Goal: Obtain resource: Obtain resource

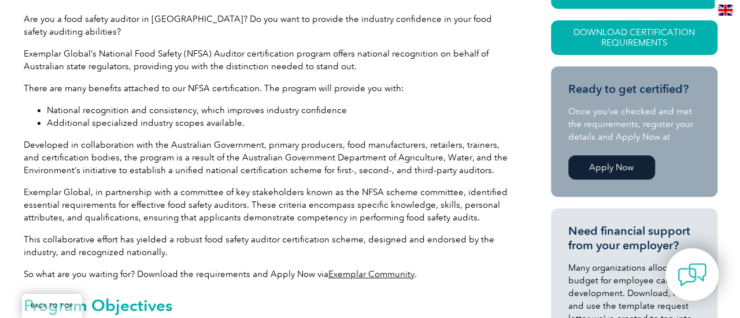
scroll to position [252, 0]
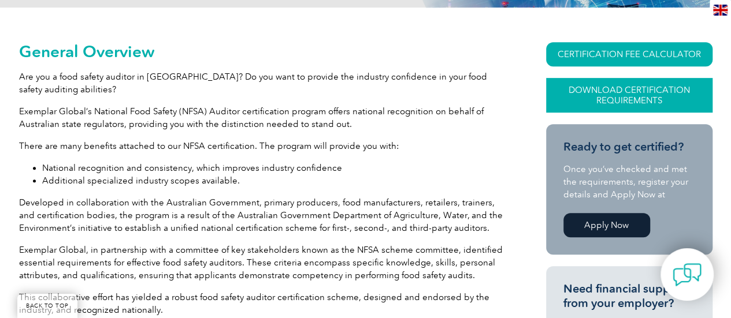
click at [636, 98] on link "Download Certification Requirements" at bounding box center [629, 95] width 166 height 35
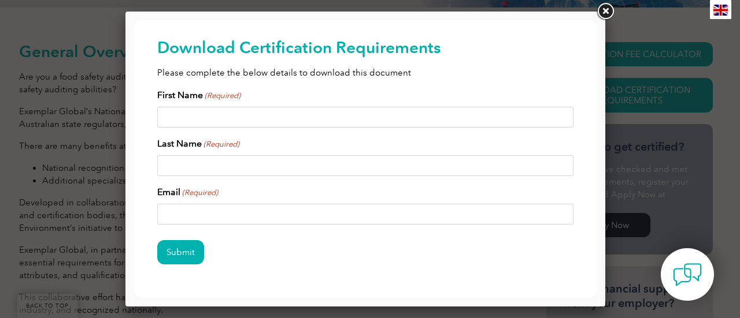
scroll to position [0, 0]
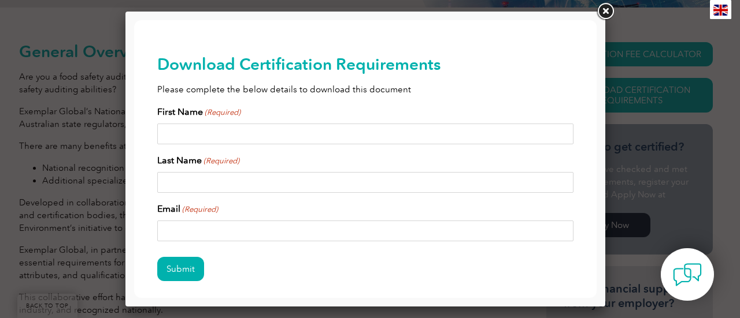
click at [179, 135] on input "First Name (Required)" at bounding box center [365, 134] width 416 height 21
type input "Greg"
click at [218, 179] on input "Last Name (Required)" at bounding box center [365, 182] width 416 height 21
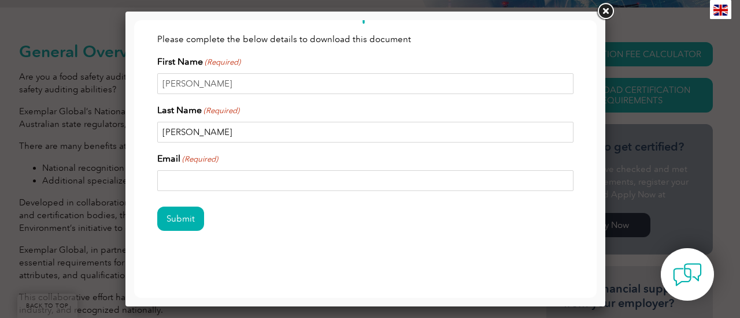
scroll to position [53, 0]
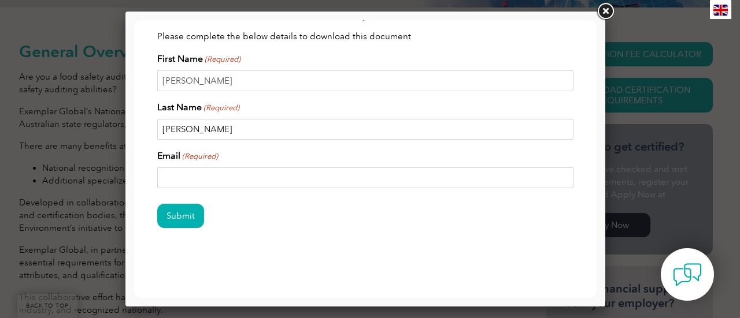
type input "Carter"
drag, startPoint x: 194, startPoint y: 80, endPoint x: 134, endPoint y: 73, distance: 59.9
click at [136, 77] on div "Download Certification Requirements Please complete the below details to downlo…" at bounding box center [365, 133] width 462 height 333
type input "Amanda"
drag, startPoint x: 202, startPoint y: 131, endPoint x: 113, endPoint y: 120, distance: 89.7
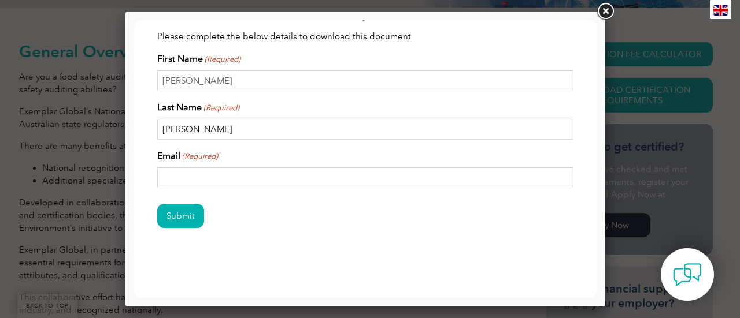
click at [134, 120] on html "BACK TO TOP Leading the way to excellence ▼" at bounding box center [365, 133] width 462 height 333
type input "Atkinson"
click at [182, 175] on input "Email (Required)" at bounding box center [365, 178] width 416 height 21
type input "aatkinson@cobh.org.au"
click at [183, 214] on input "Submit" at bounding box center [180, 216] width 47 height 24
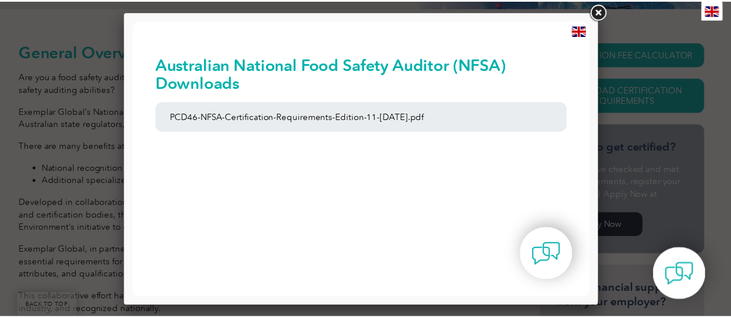
scroll to position [0, 0]
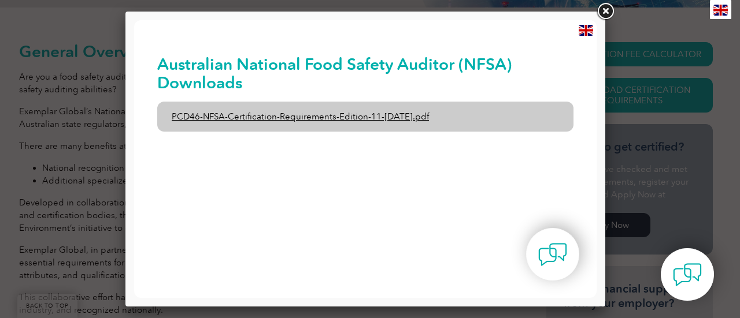
click at [406, 115] on link "PCD46-NFSA-Certification-Requirements-Edition-11-1st-February-2020.pdf" at bounding box center [365, 117] width 416 height 30
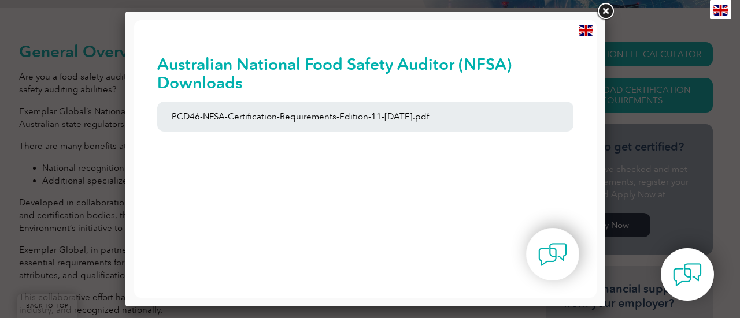
click at [602, 8] on link at bounding box center [605, 11] width 21 height 21
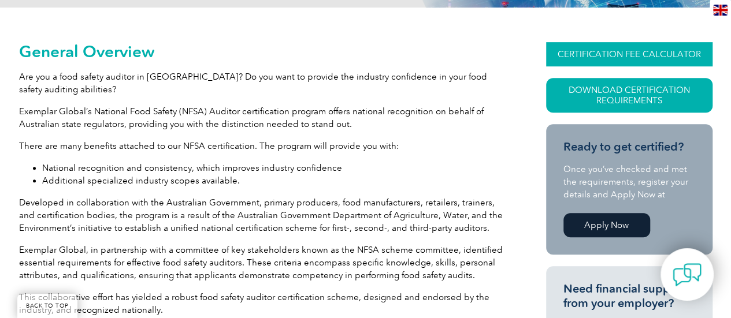
click at [640, 53] on link "CERTIFICATION FEE CALCULATOR" at bounding box center [629, 54] width 166 height 24
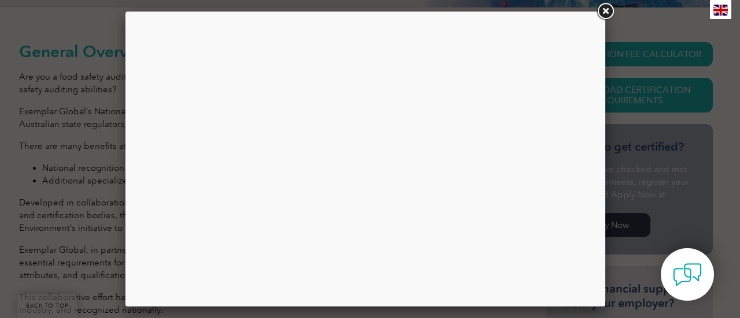
click at [603, 10] on link at bounding box center [605, 11] width 21 height 21
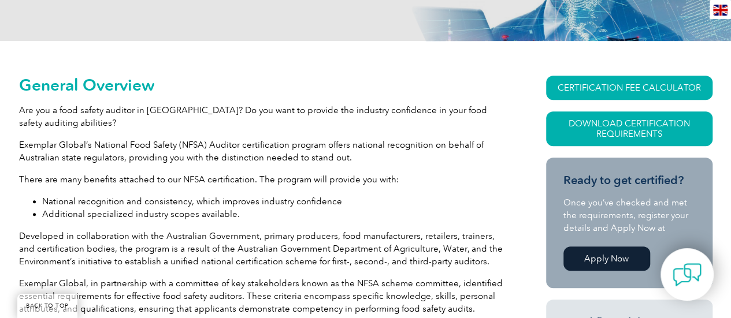
scroll to position [194, 0]
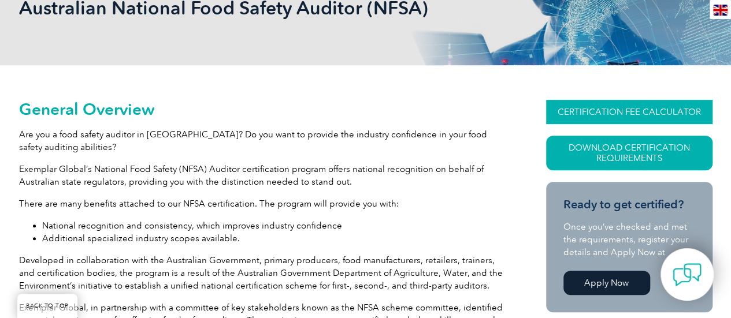
click at [622, 107] on link "CERTIFICATION FEE CALCULATOR" at bounding box center [629, 112] width 166 height 24
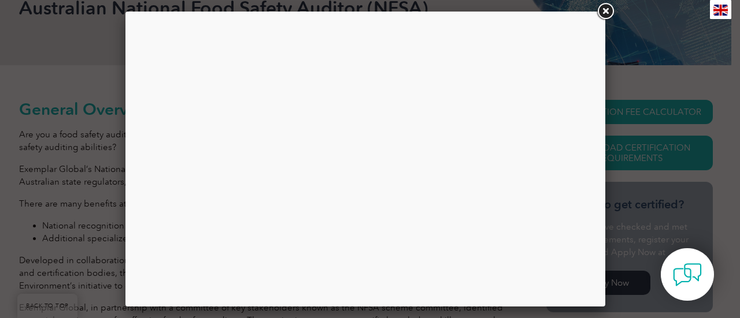
click at [606, 10] on link at bounding box center [605, 11] width 21 height 21
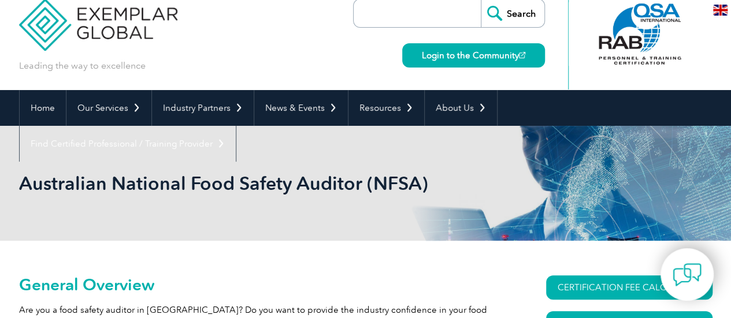
scroll to position [0, 0]
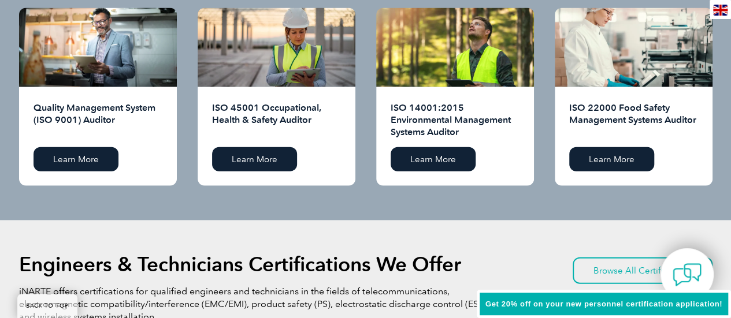
scroll to position [1224, 0]
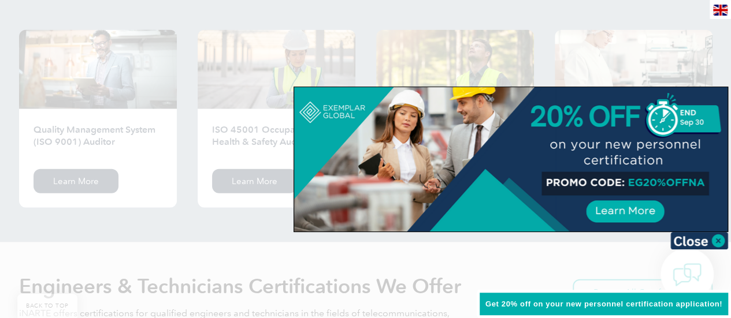
click at [166, 217] on div at bounding box center [365, 159] width 731 height 318
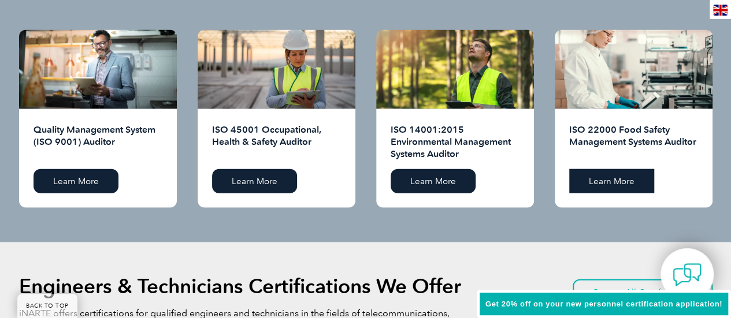
click at [598, 183] on link "Learn More" at bounding box center [611, 181] width 85 height 24
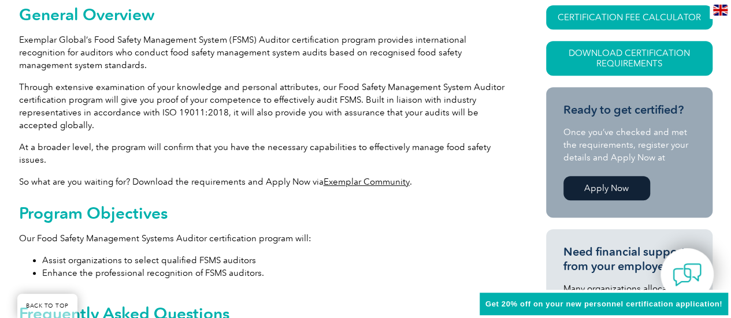
scroll to position [289, 0]
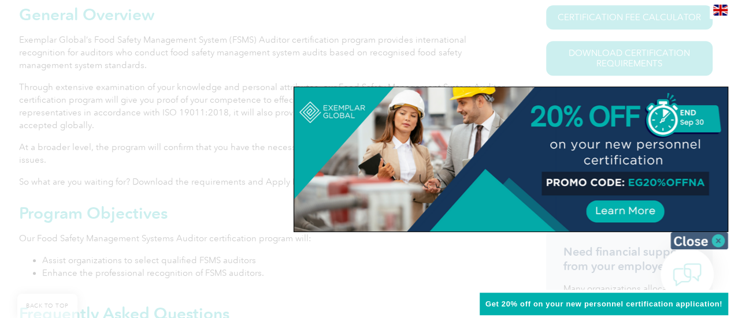
click at [683, 244] on img at bounding box center [699, 240] width 58 height 17
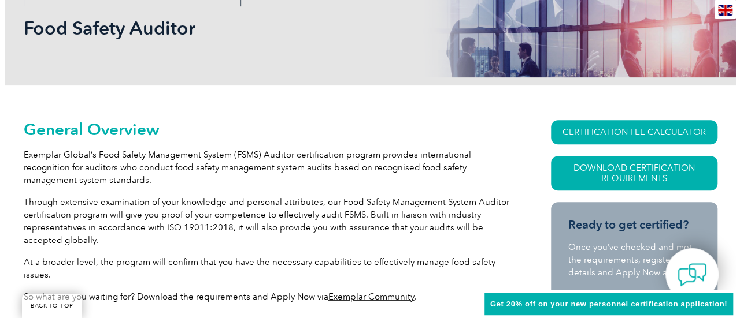
scroll to position [173, 0]
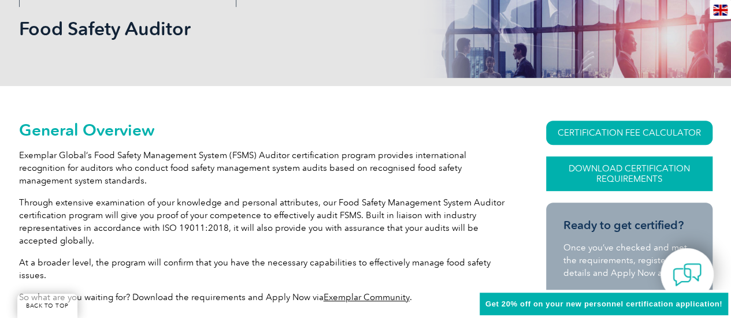
click at [624, 179] on link "Download Certification Requirements" at bounding box center [629, 174] width 166 height 35
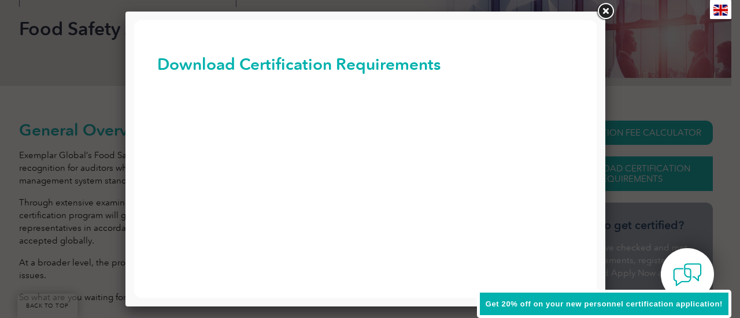
scroll to position [0, 0]
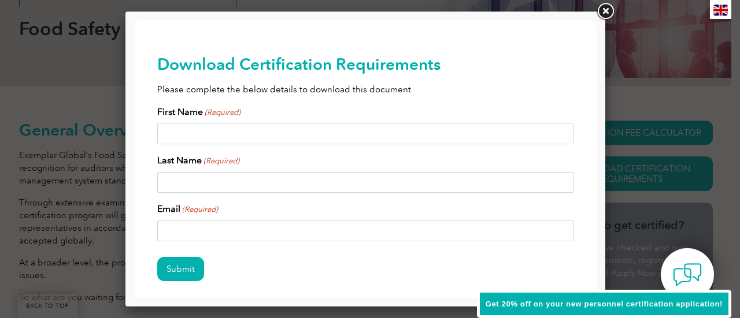
click at [231, 133] on input "First Name (Required)" at bounding box center [365, 134] width 416 height 21
type input "Amanda"
drag, startPoint x: 262, startPoint y: 182, endPoint x: 270, endPoint y: 182, distance: 8.1
click at [264, 181] on input "Last Name (Required)" at bounding box center [365, 182] width 416 height 21
type input "Atkinson"
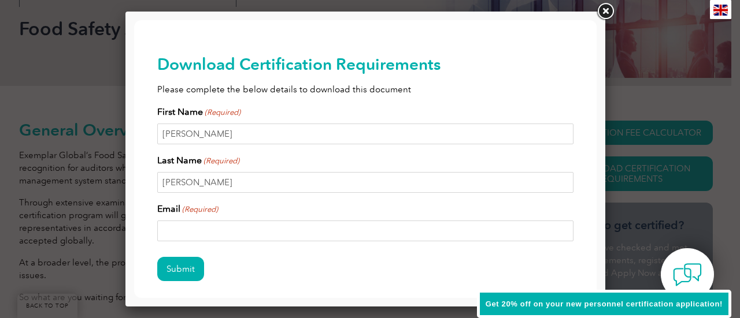
click at [242, 231] on input "Email (Required)" at bounding box center [365, 231] width 416 height 21
type input "aatkinson@cobh.org.au"
click at [186, 262] on input "Submit" at bounding box center [180, 269] width 47 height 24
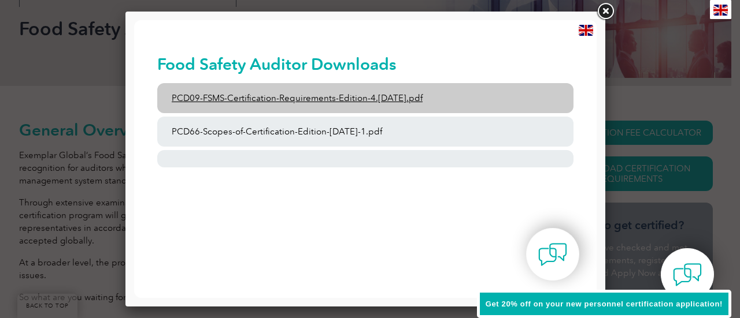
click at [313, 99] on link "PCD09-FSMS-Certification-Requirements-Edition-4.2-March-2023.pdf" at bounding box center [365, 98] width 416 height 30
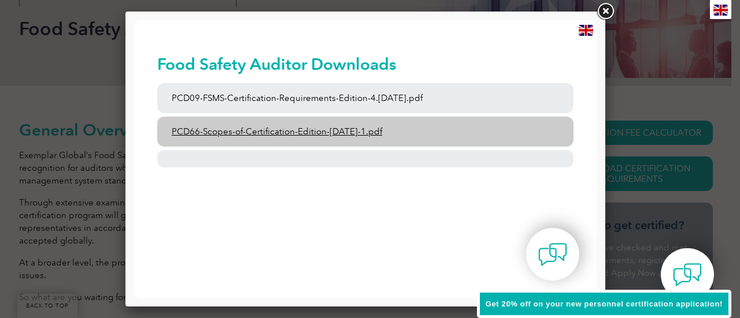
click at [349, 139] on link "PCD66-Scopes-of-Certification-Edition-6-September-2023-1.pdf" at bounding box center [365, 132] width 416 height 30
